Goal: Book appointment/travel/reservation

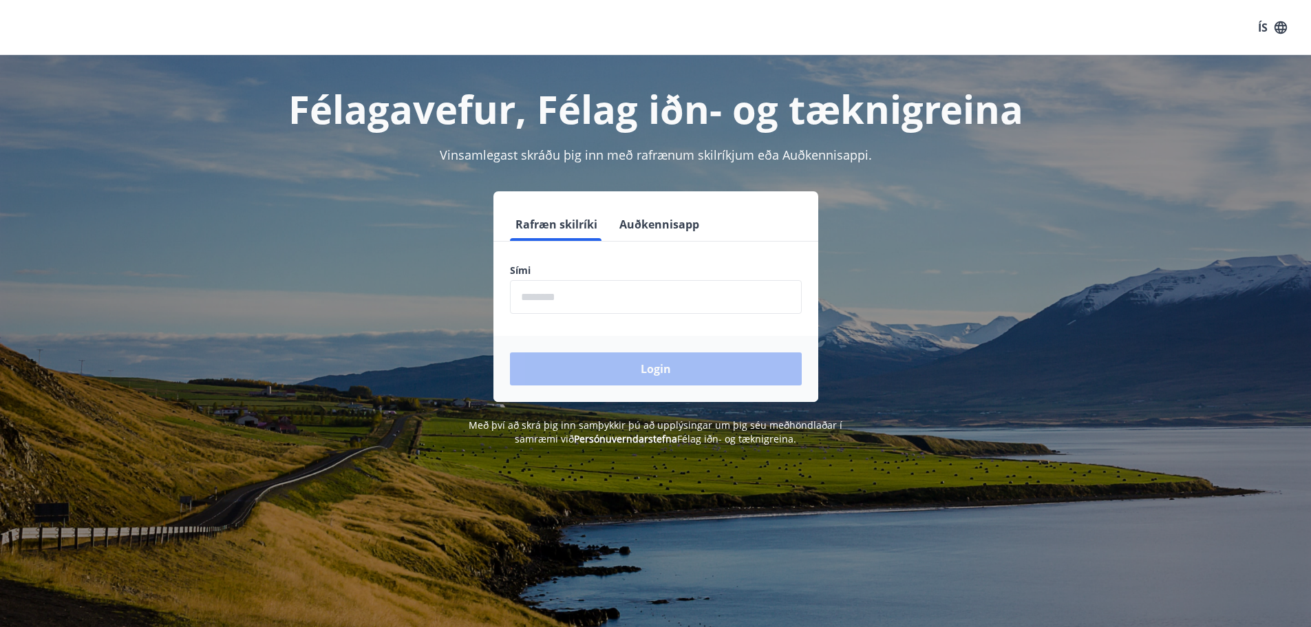
click at [593, 300] on input "phone" at bounding box center [656, 297] width 292 height 34
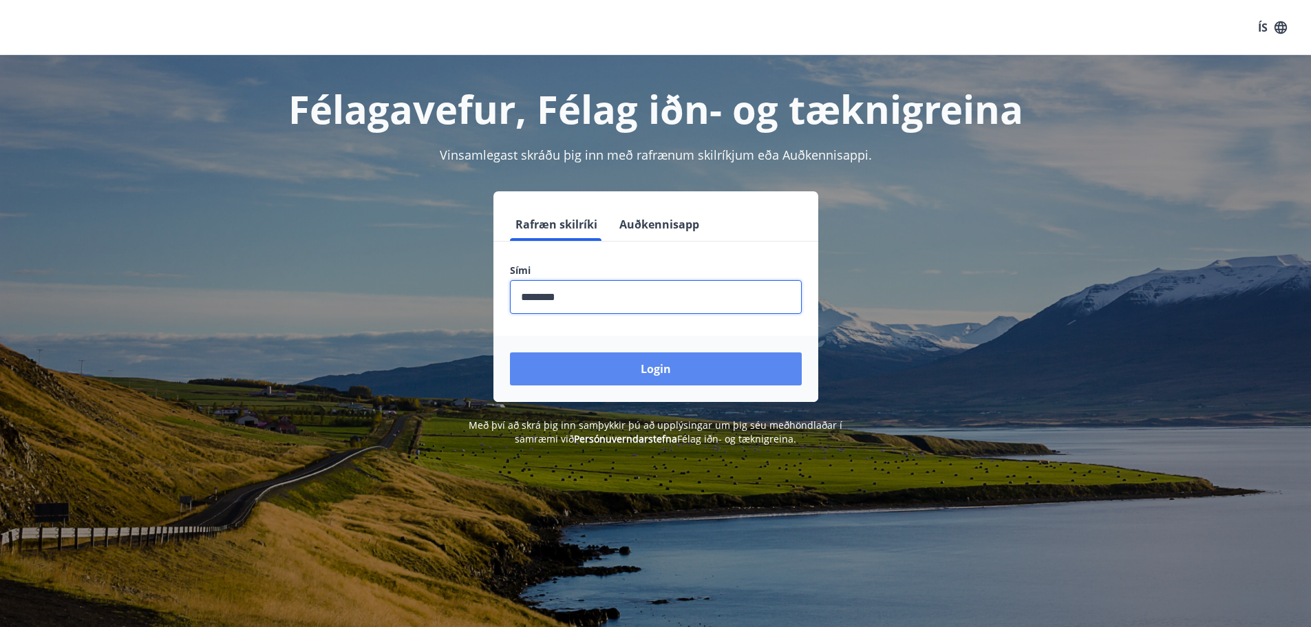
type input "********"
click at [637, 376] on button "Login" at bounding box center [656, 368] width 292 height 33
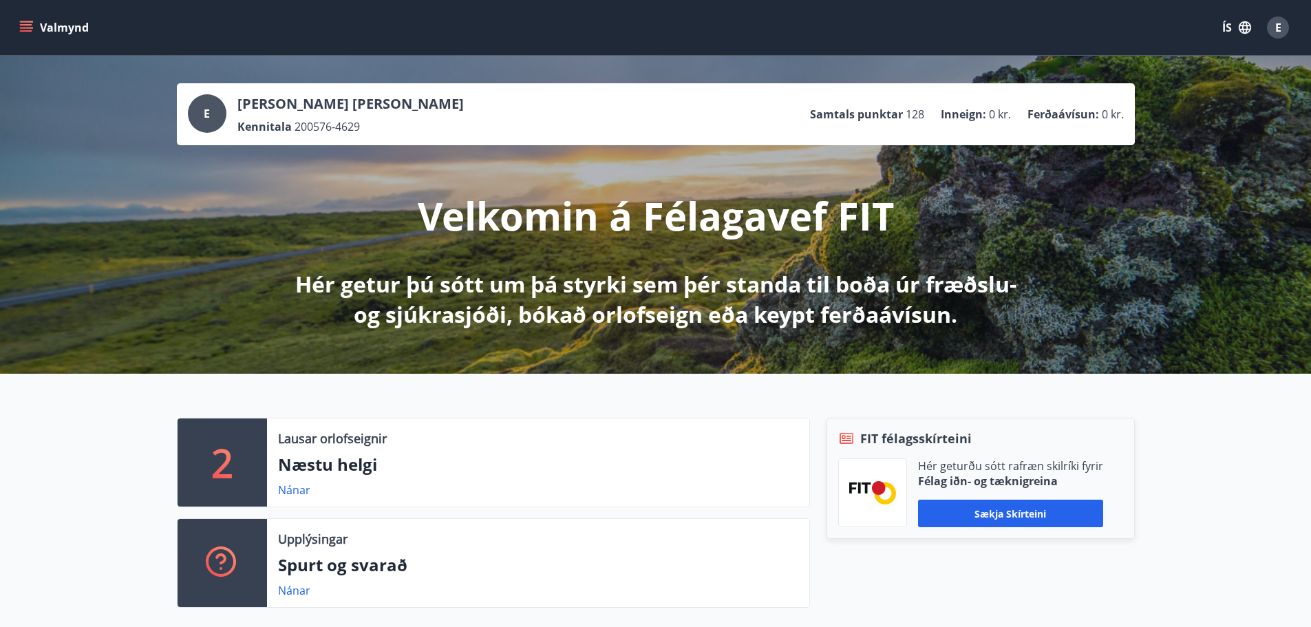
click at [330, 460] on p "Næstu helgi" at bounding box center [538, 464] width 520 height 23
click at [300, 486] on link "Nánar" at bounding box center [294, 489] width 32 height 15
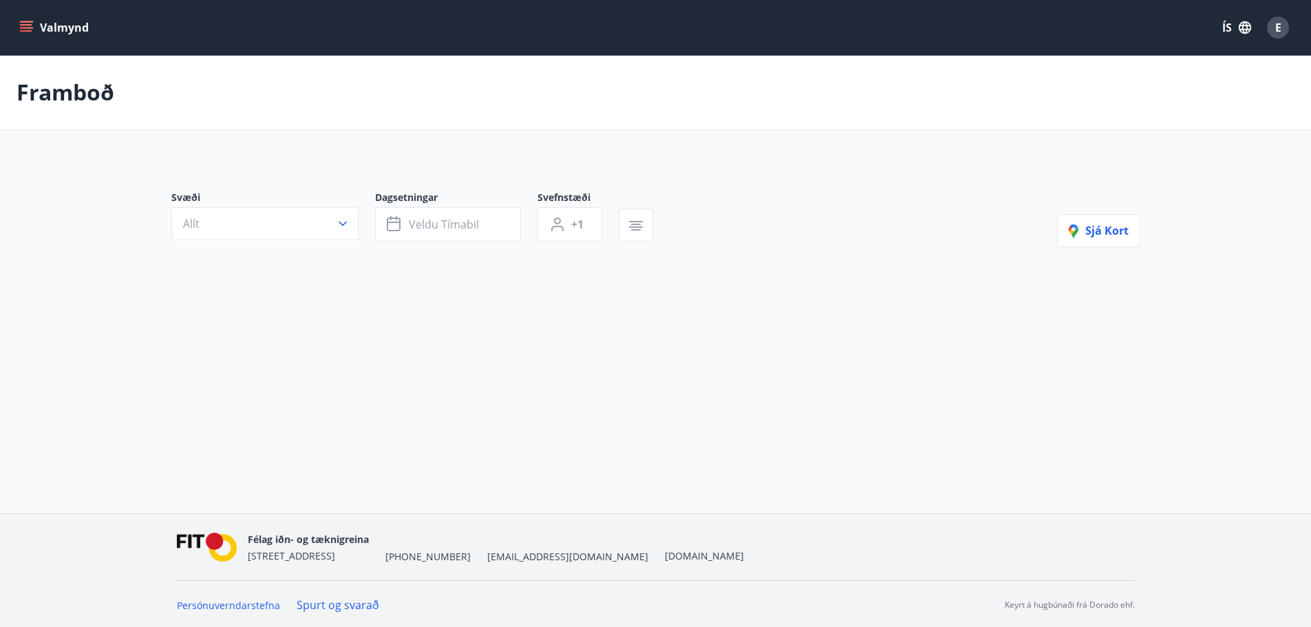
type input "*"
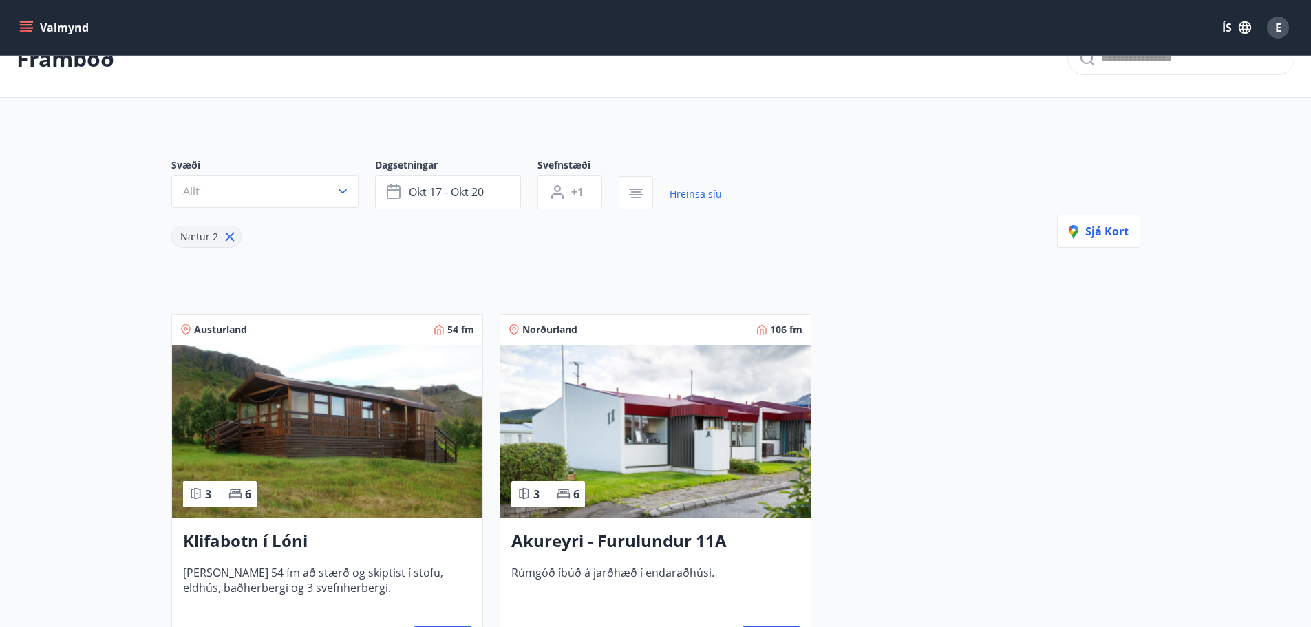
scroll to position [69, 0]
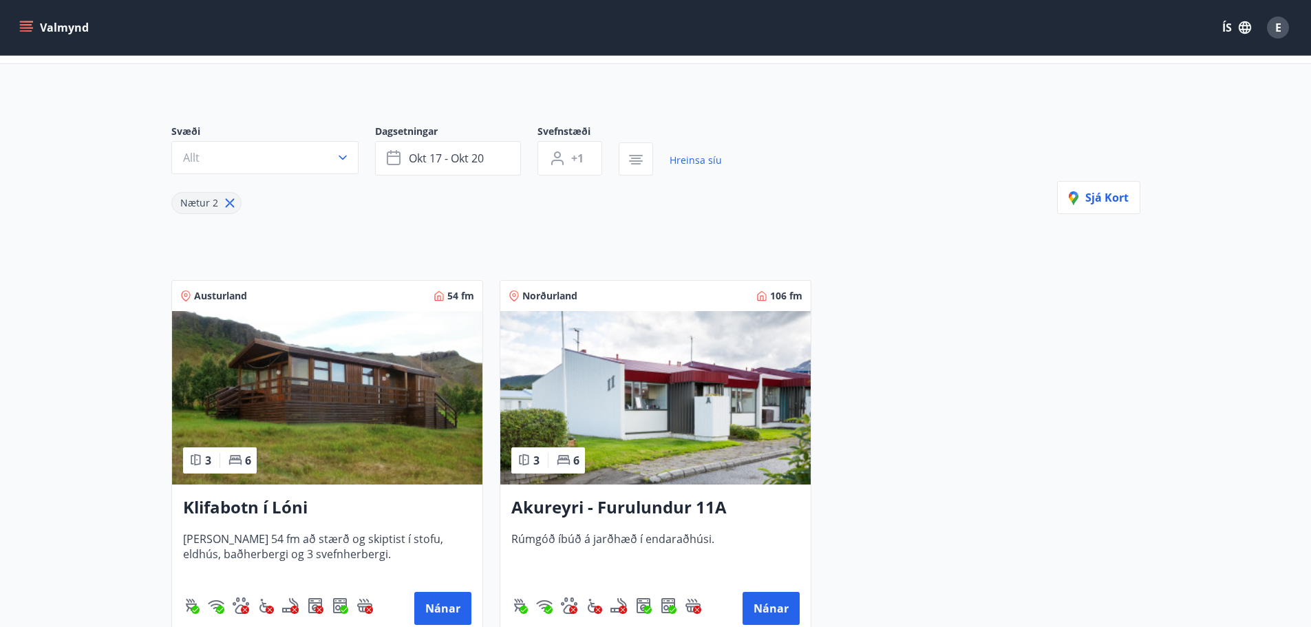
click at [631, 511] on h3 "Akureyri - Furulundur 11A" at bounding box center [655, 507] width 288 height 25
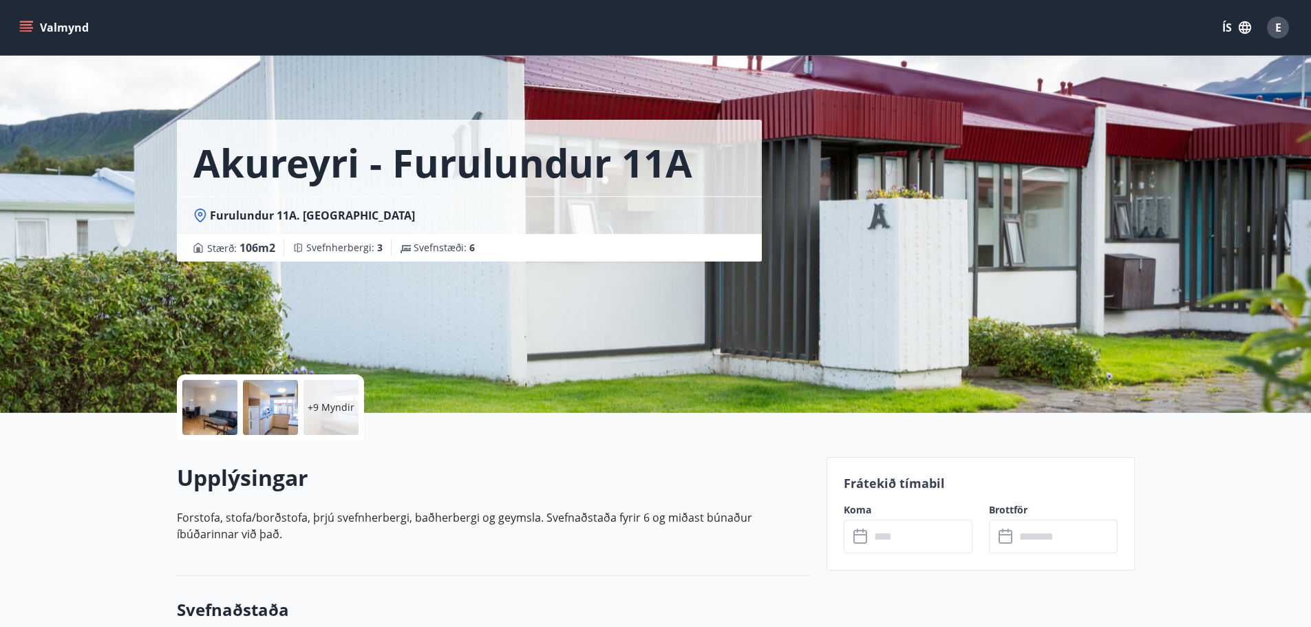
click at [30, 28] on icon "menu" at bounding box center [27, 27] width 15 height 1
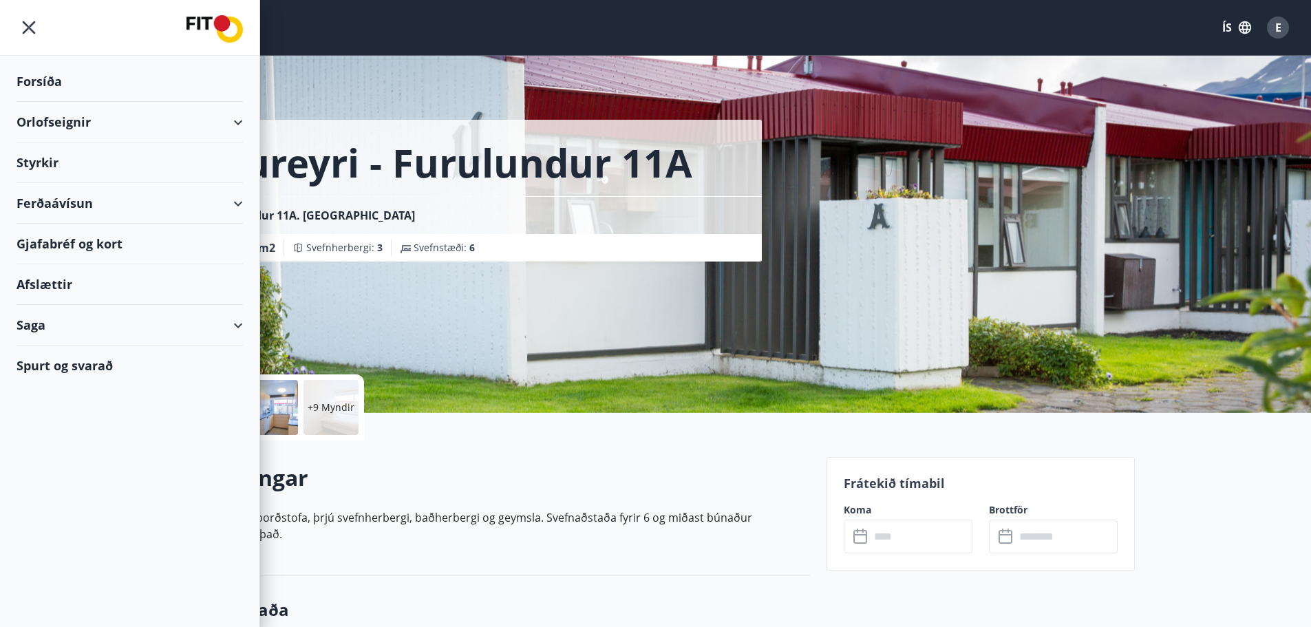
click at [237, 200] on div "Ferðaávísun" at bounding box center [130, 203] width 226 height 41
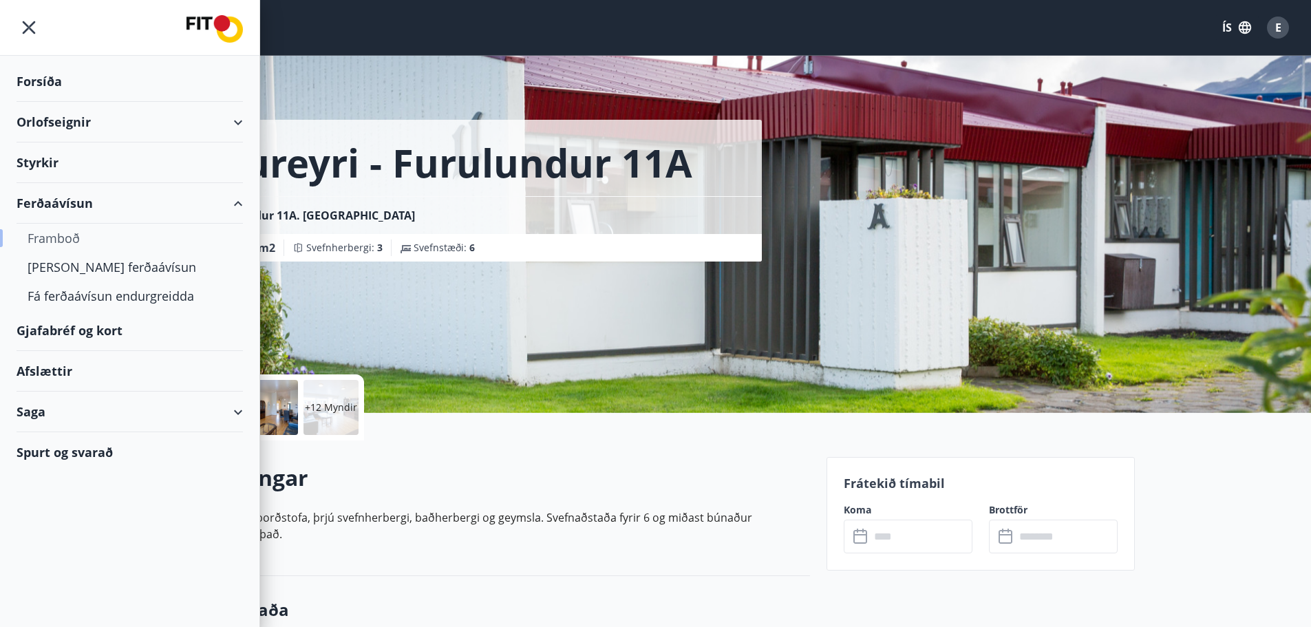
click at [59, 236] on div "Framboð" at bounding box center [130, 238] width 204 height 29
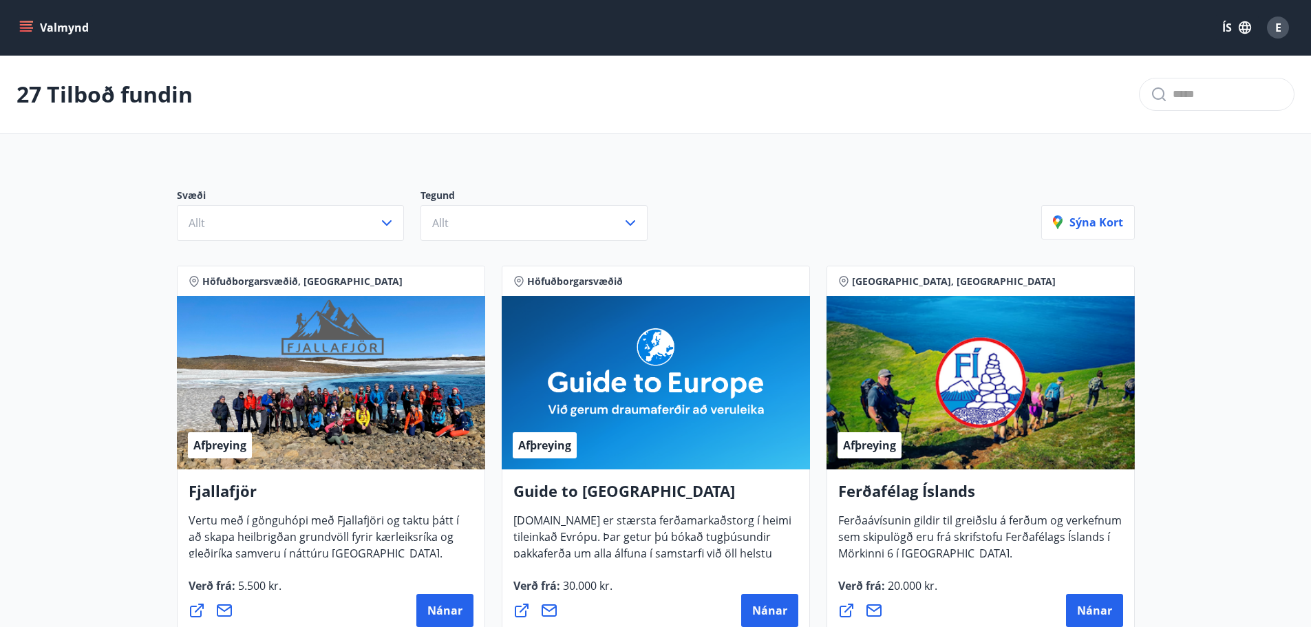
click at [25, 25] on icon "menu" at bounding box center [26, 24] width 12 height 1
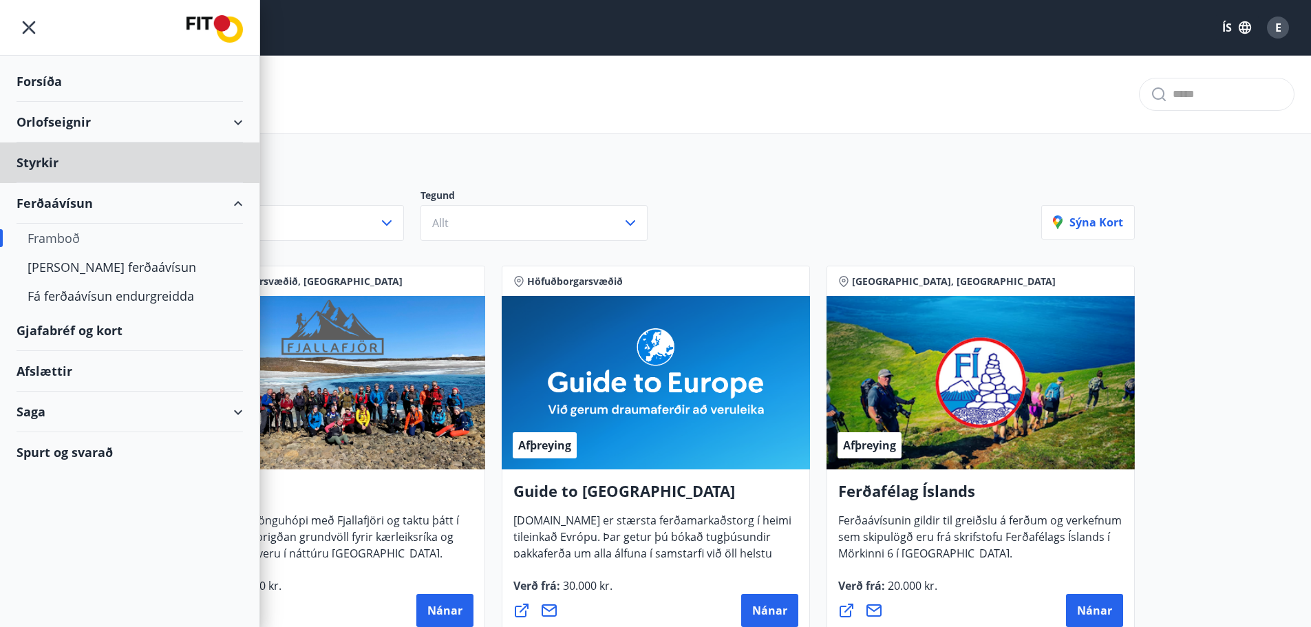
click at [42, 79] on div "Forsíða" at bounding box center [130, 81] width 226 height 41
